Goal: Navigation & Orientation: Find specific page/section

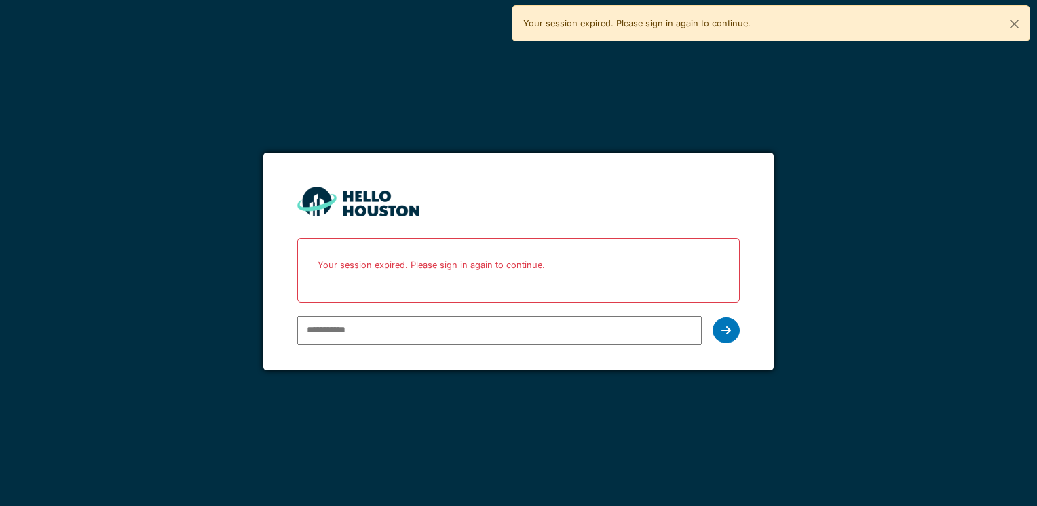
type input "**********"
click at [725, 327] on icon at bounding box center [727, 330] width 10 height 11
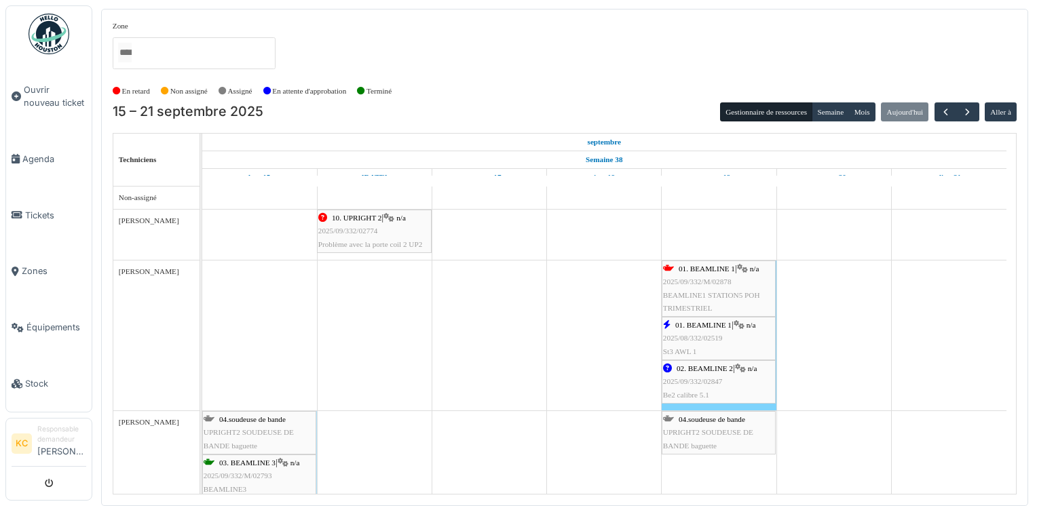
drag, startPoint x: 46, startPoint y: 267, endPoint x: 94, endPoint y: 259, distance: 48.1
click at [46, 267] on span "Zones" at bounding box center [54, 271] width 64 height 13
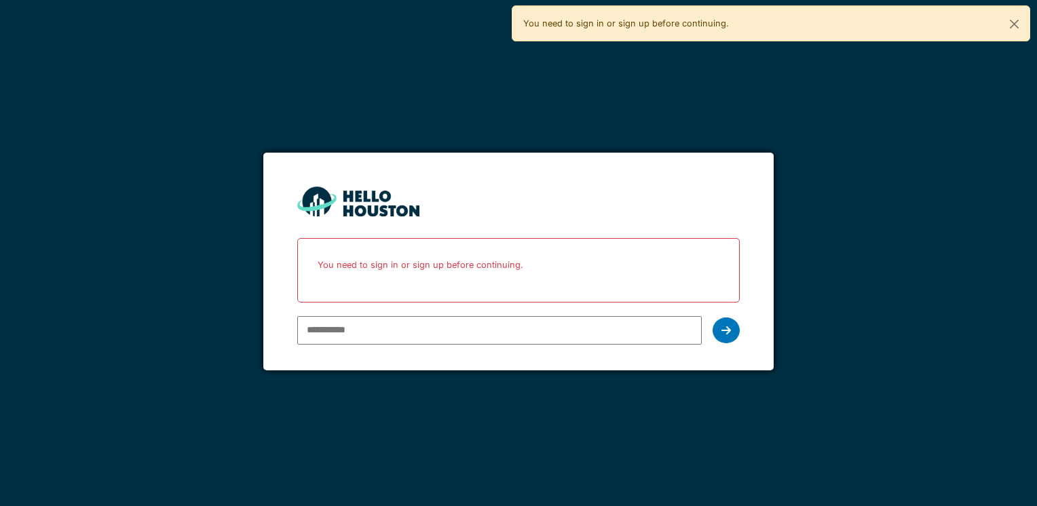
click at [420, 323] on input "email" at bounding box center [499, 330] width 404 height 29
type input "**********"
click at [726, 330] on icon at bounding box center [727, 330] width 10 height 11
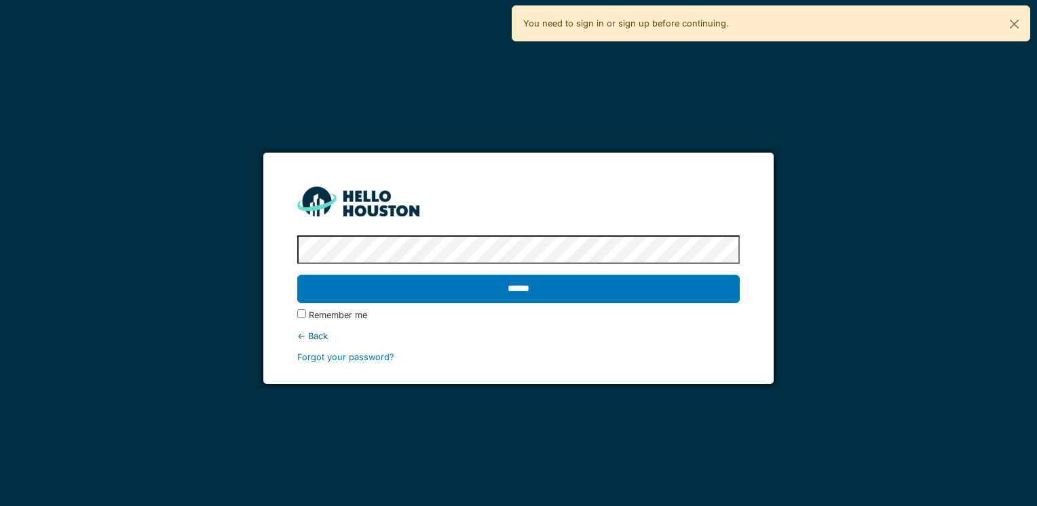
click at [297, 275] on input "******" at bounding box center [518, 289] width 442 height 29
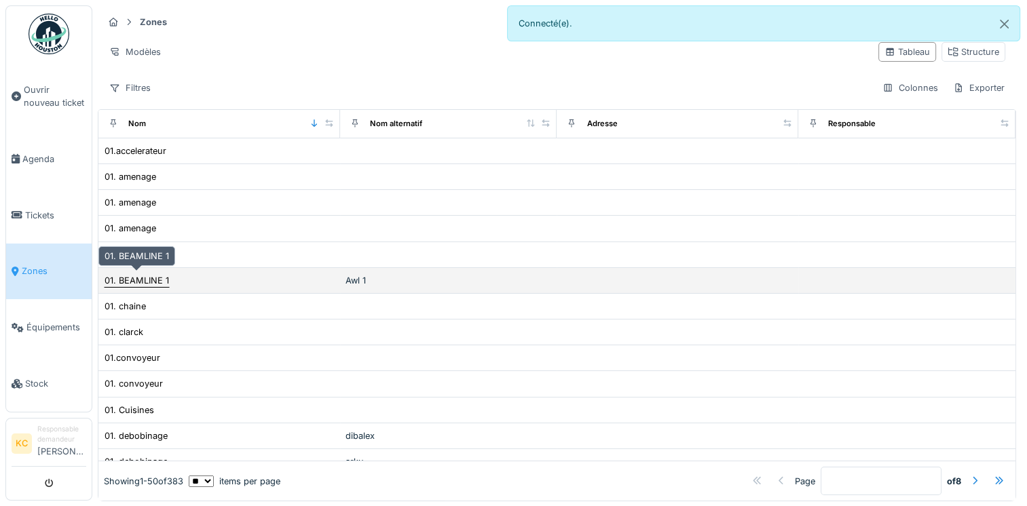
click at [138, 282] on div "01. BEAMLINE 1" at bounding box center [137, 280] width 64 height 13
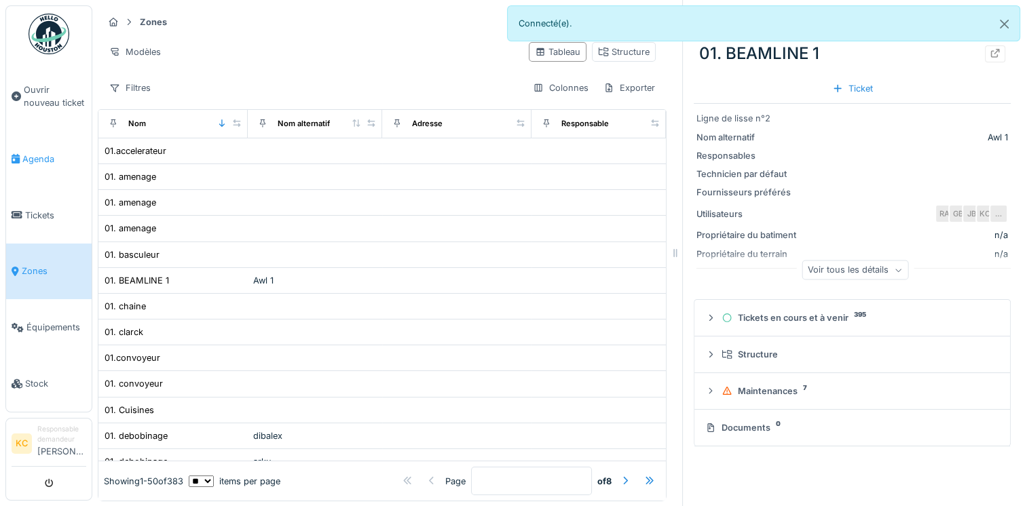
click at [32, 153] on span "Agenda" at bounding box center [54, 159] width 64 height 13
click at [37, 209] on span "Tickets" at bounding box center [55, 215] width 61 height 13
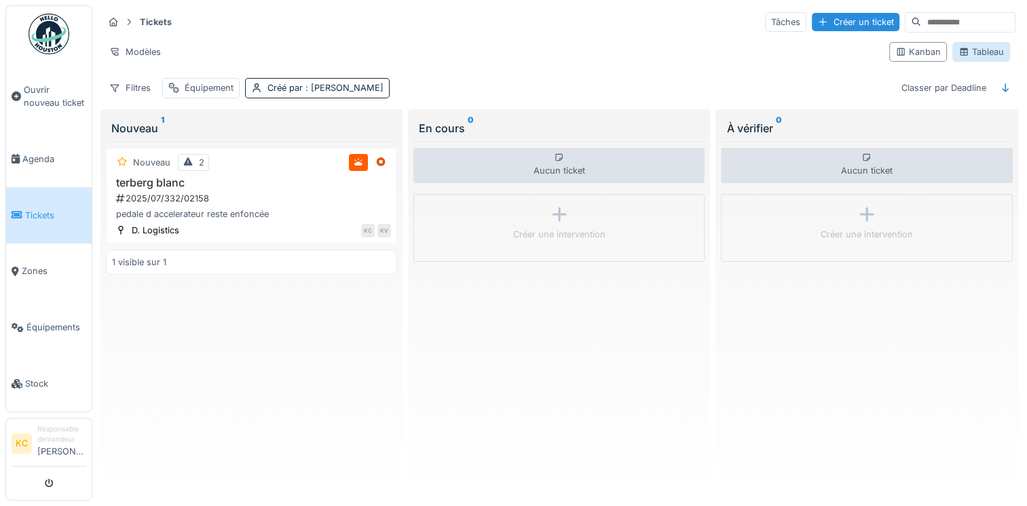
click at [967, 48] on div "Tableau" at bounding box center [981, 51] width 45 height 13
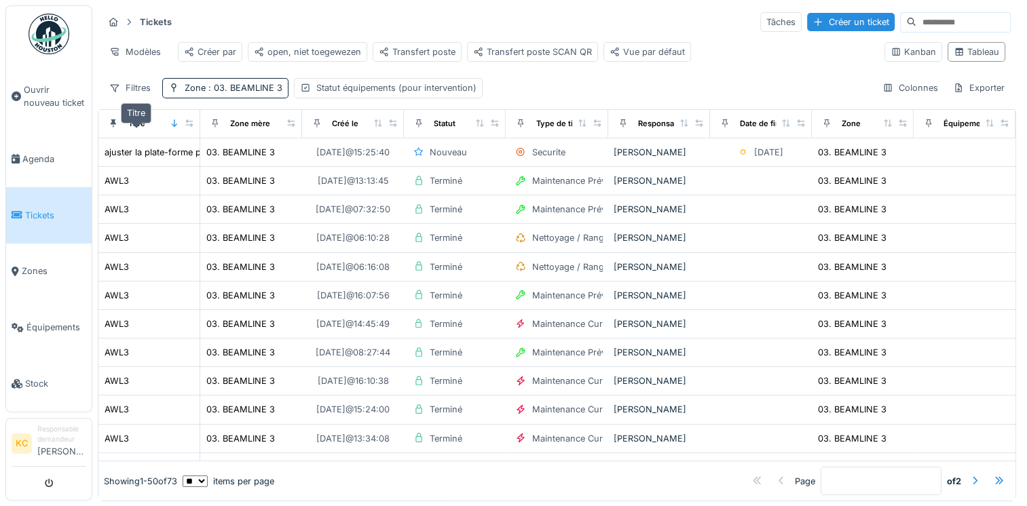
click at [138, 130] on div "Titre" at bounding box center [136, 124] width 17 height 12
click at [184, 130] on div at bounding box center [182, 124] width 24 height 12
click at [172, 127] on icon at bounding box center [175, 122] width 10 height 7
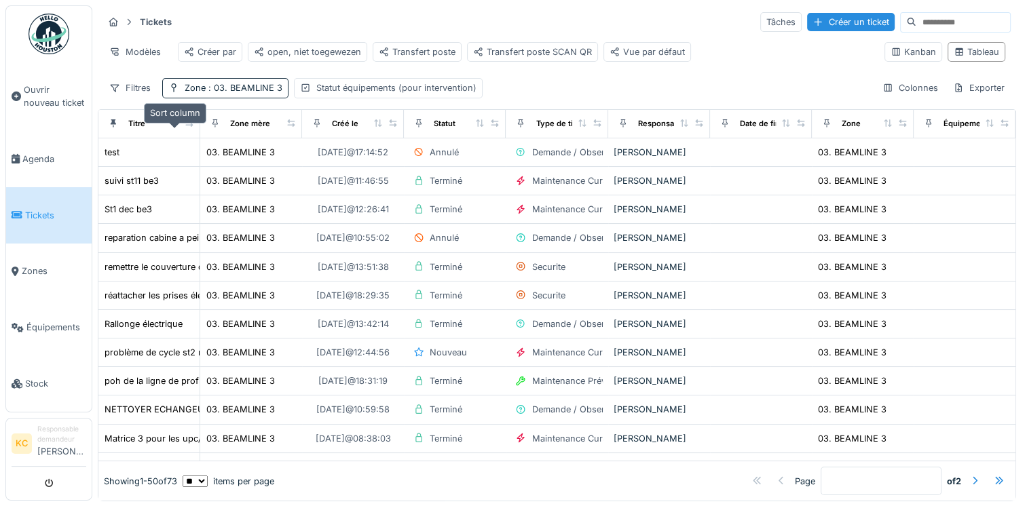
click at [174, 127] on icon at bounding box center [174, 122] width 5 height 7
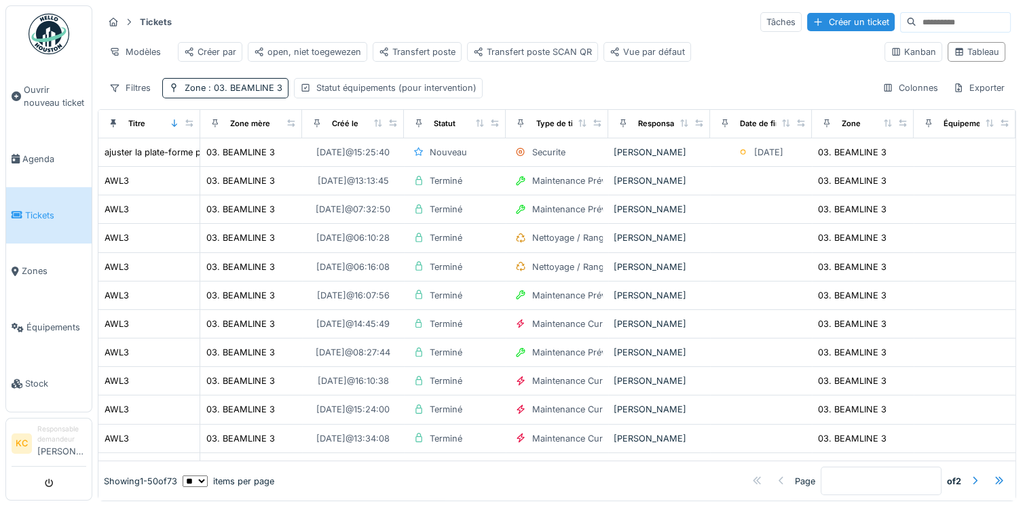
click at [456, 132] on div "Statut" at bounding box center [454, 123] width 90 height 17
click at [448, 130] on div "Statut" at bounding box center [445, 124] width 22 height 12
click at [480, 127] on icon at bounding box center [480, 122] width 10 height 7
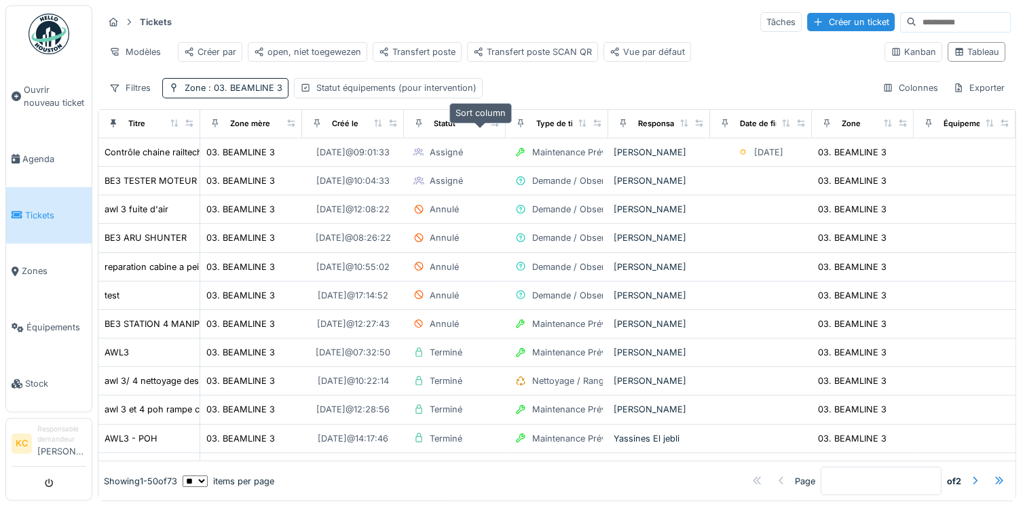
click at [480, 127] on icon at bounding box center [479, 122] width 5 height 7
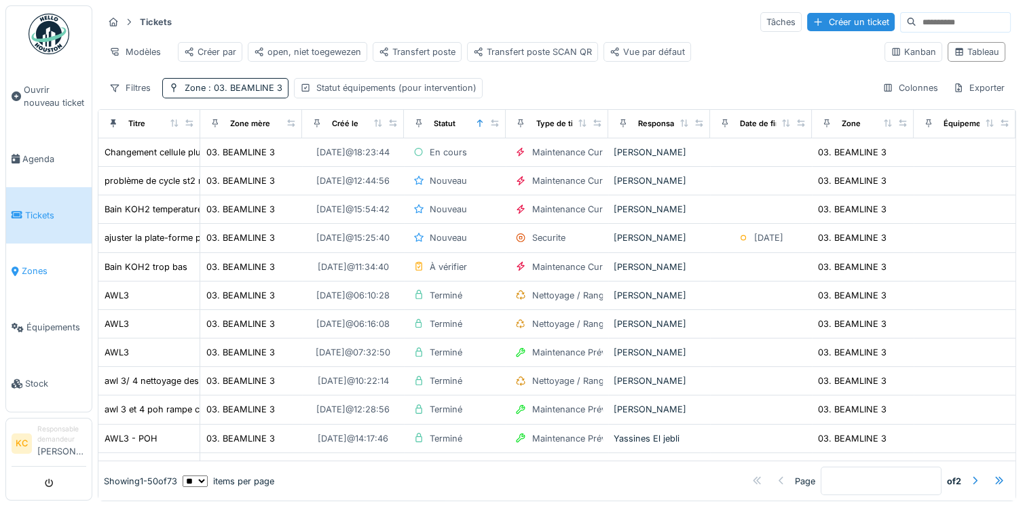
click at [36, 265] on span "Zones" at bounding box center [54, 271] width 64 height 13
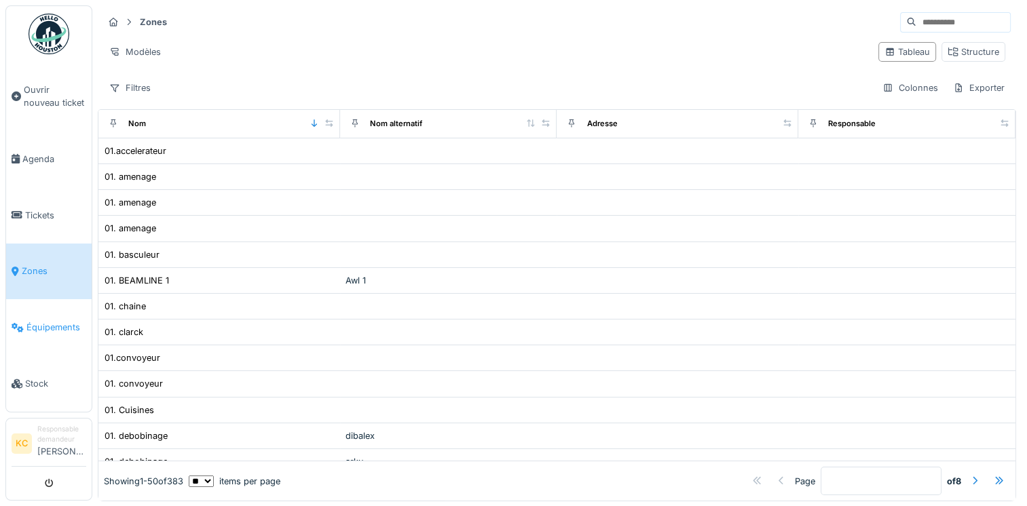
click at [38, 321] on span "Équipements" at bounding box center [56, 327] width 60 height 13
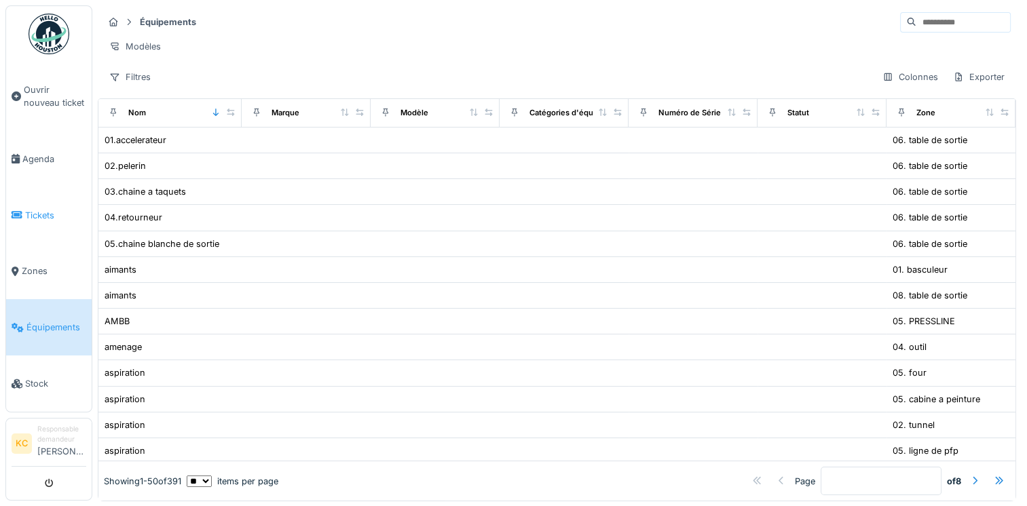
click at [41, 220] on link "Tickets" at bounding box center [49, 215] width 86 height 56
